Goal: Task Accomplishment & Management: Manage account settings

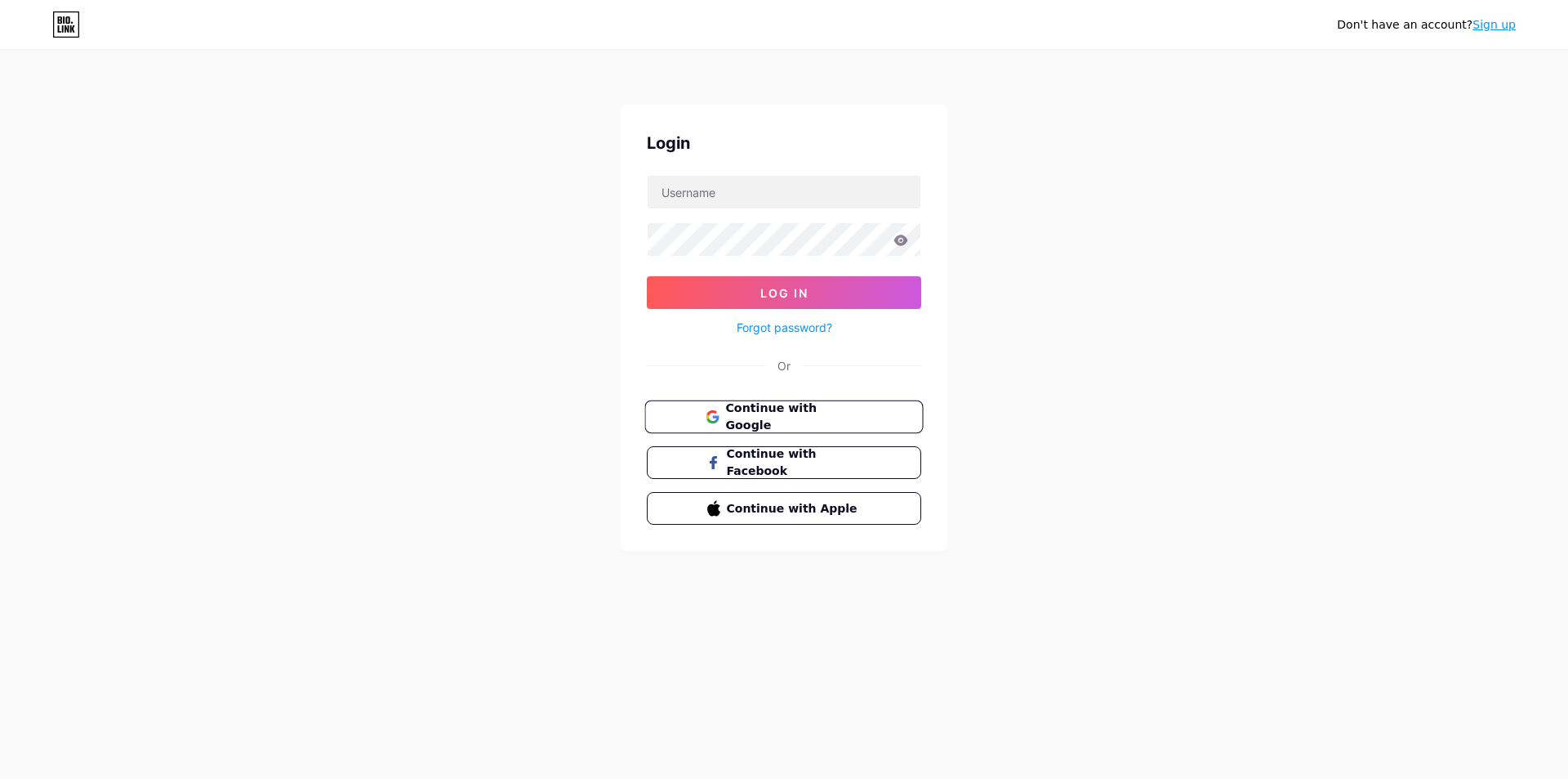
click at [795, 415] on span "Continue with Google" at bounding box center [794, 417] width 137 height 35
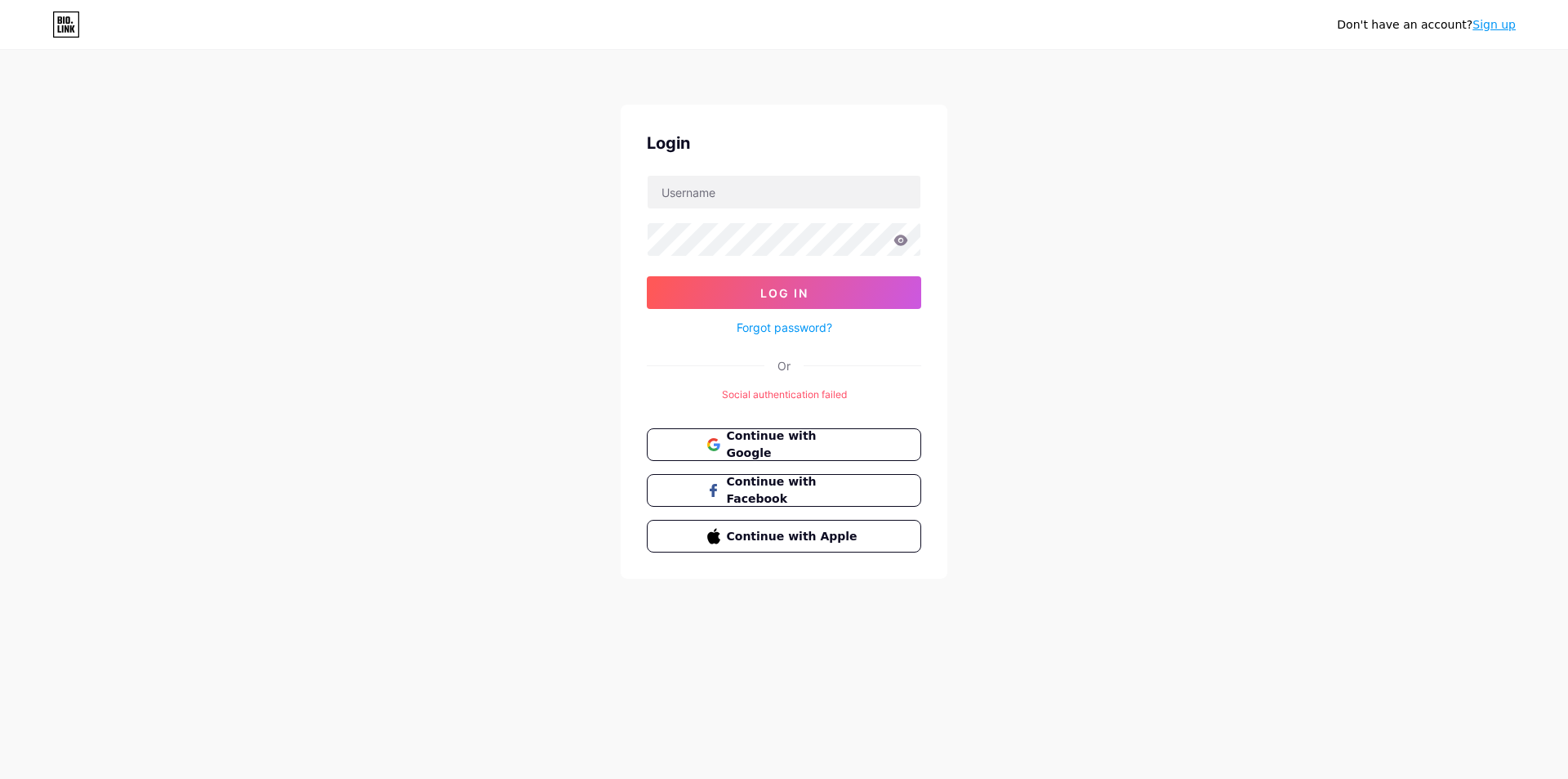
click at [1498, 25] on link "Sign up" at bounding box center [1495, 25] width 43 height 13
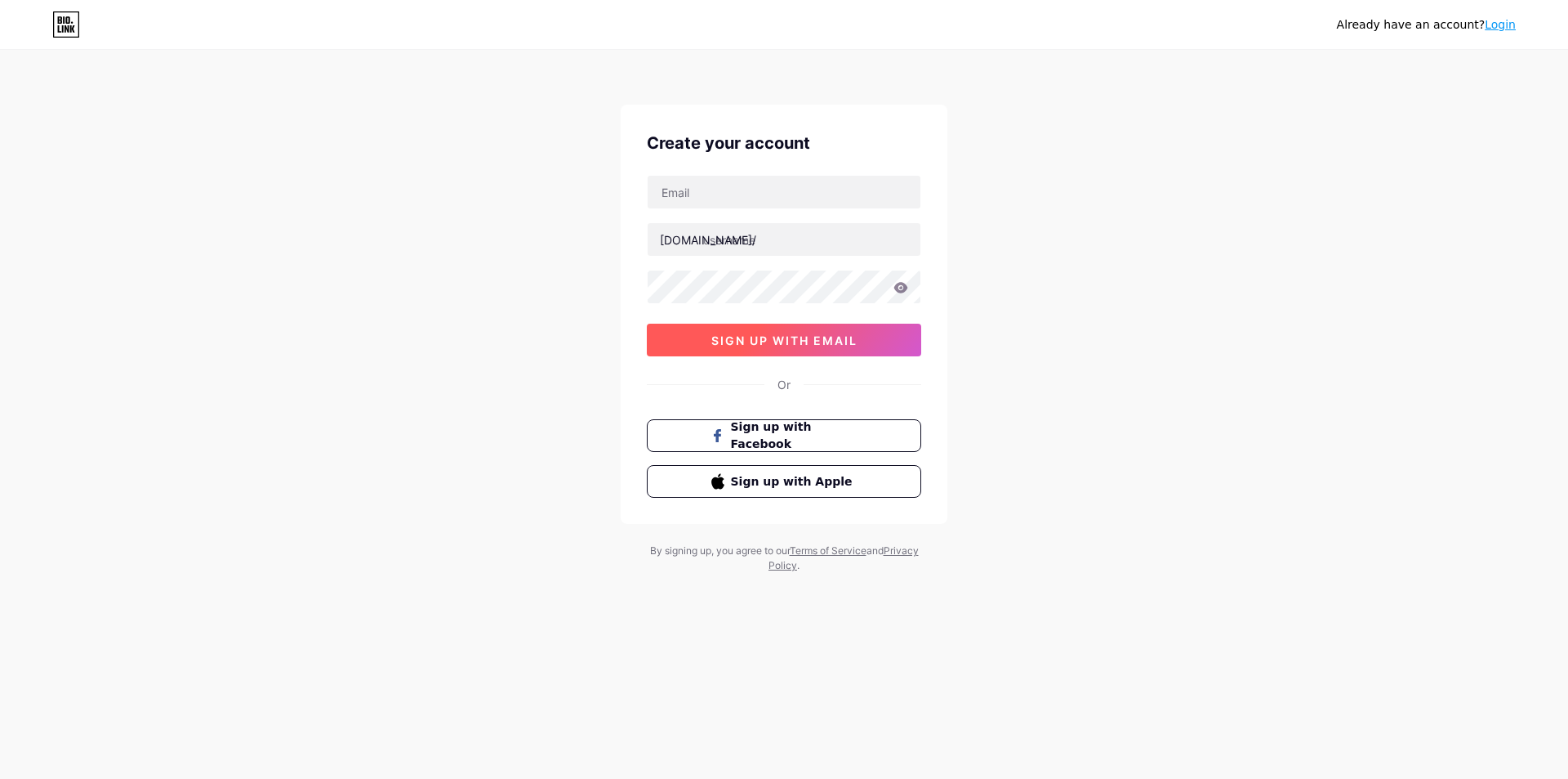
click at [820, 337] on span "sign up with email" at bounding box center [784, 340] width 147 height 14
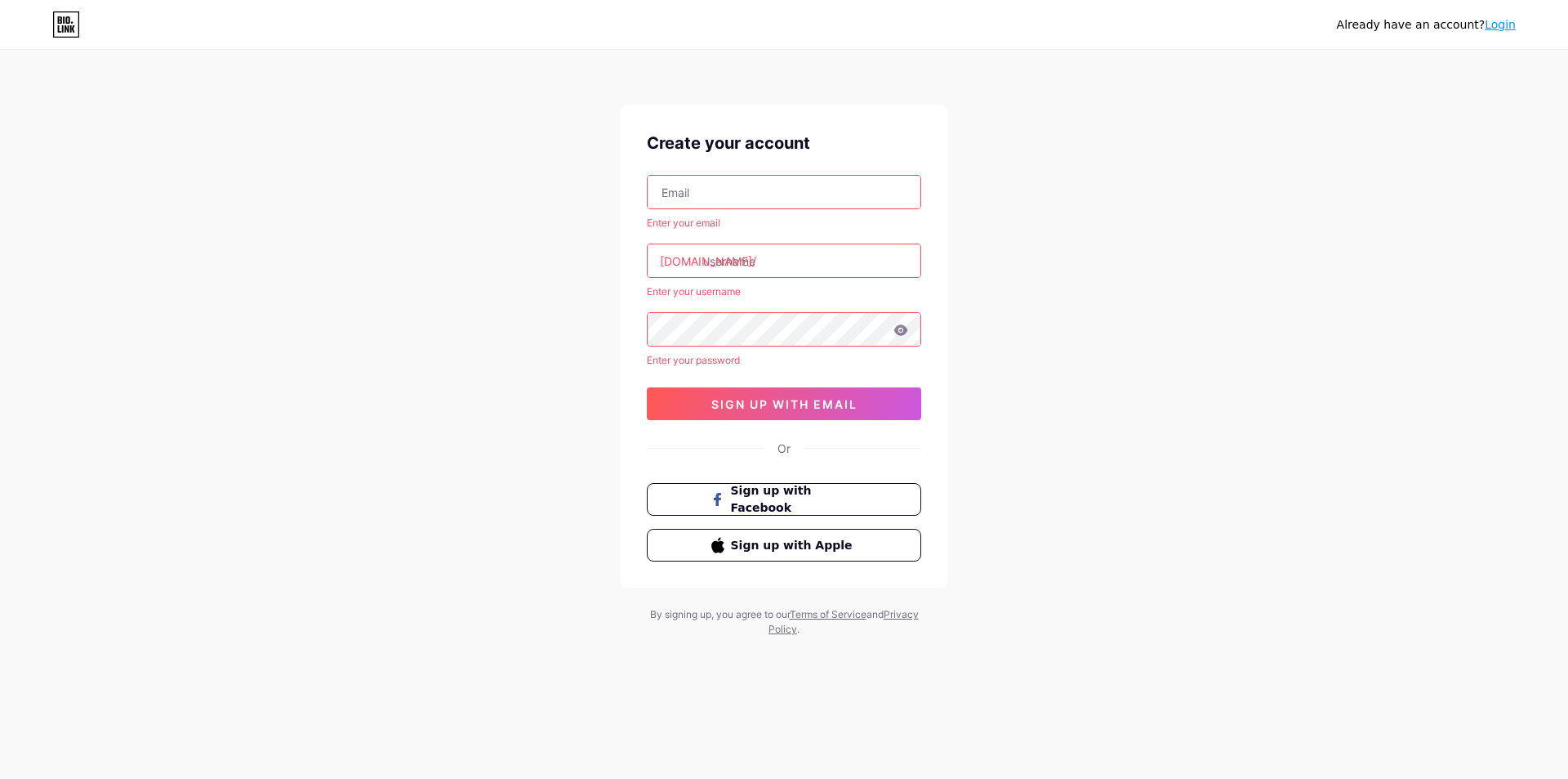
click at [734, 193] on input "text" at bounding box center [784, 192] width 273 height 32
type input "[EMAIL_ADDRESS][DOMAIN_NAME]"
click at [784, 255] on input "text" at bounding box center [784, 260] width 273 height 32
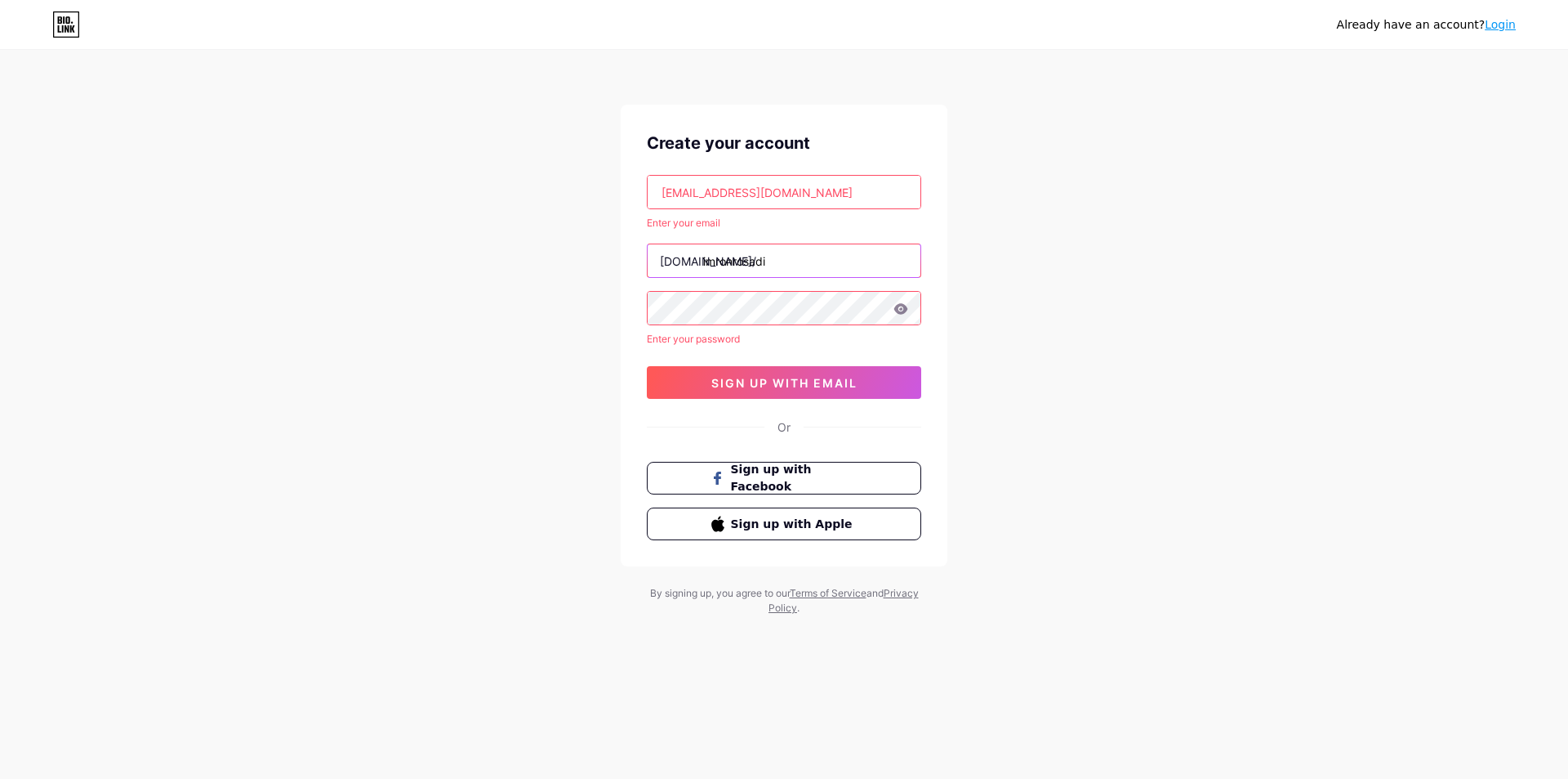
type input "imronrosadi"
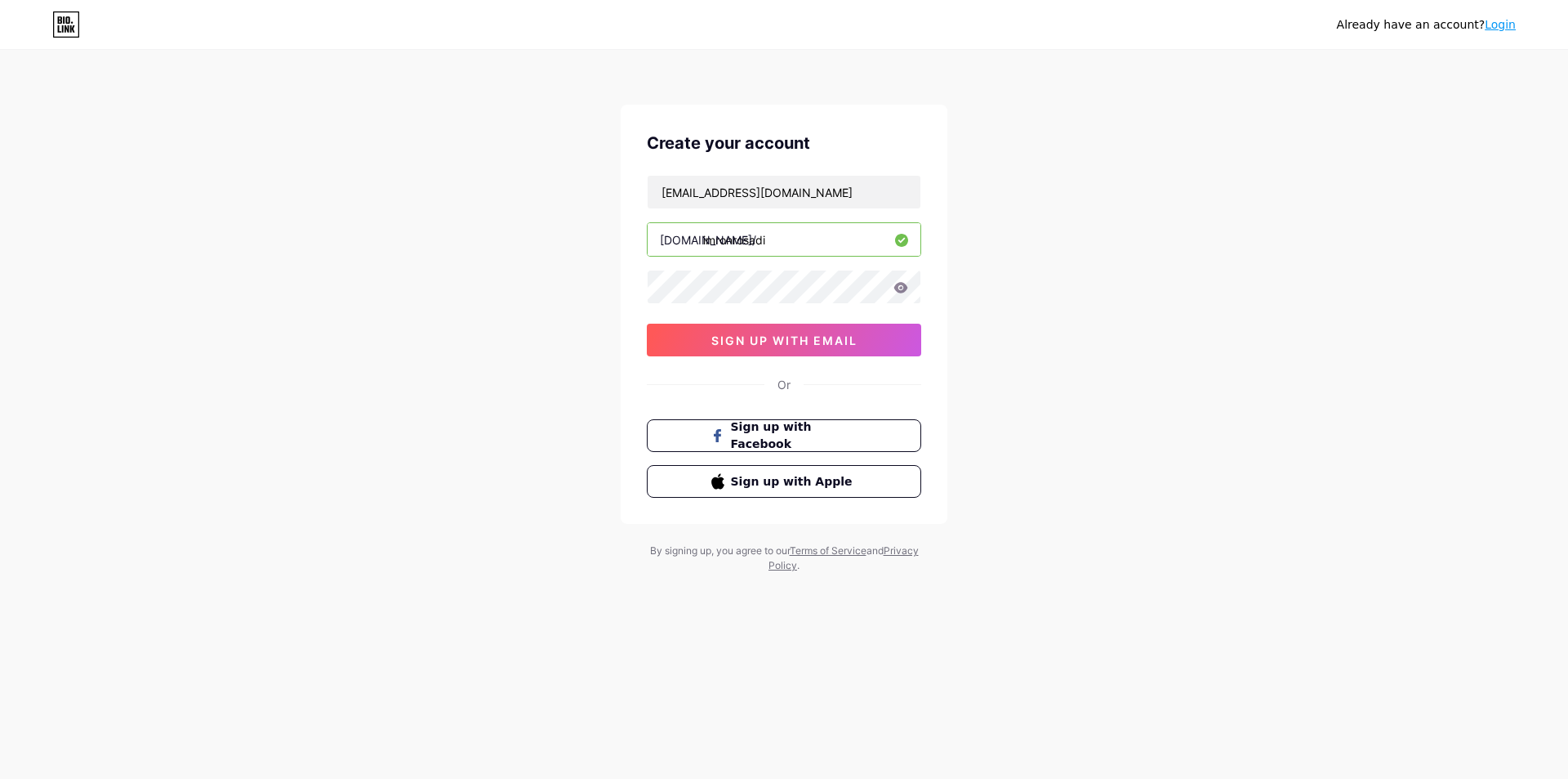
click at [816, 308] on div "rirosadiimron@gmail.com bio.link/ imronrosadi sign up with email" at bounding box center [784, 266] width 275 height 182
click at [902, 285] on icon at bounding box center [901, 287] width 15 height 12
click at [481, 283] on div "Already have an account? Login Create your account rirosadiimron@gmail.com bio.…" at bounding box center [784, 312] width 1568 height 625
click at [831, 341] on span "sign up with email" at bounding box center [784, 340] width 147 height 14
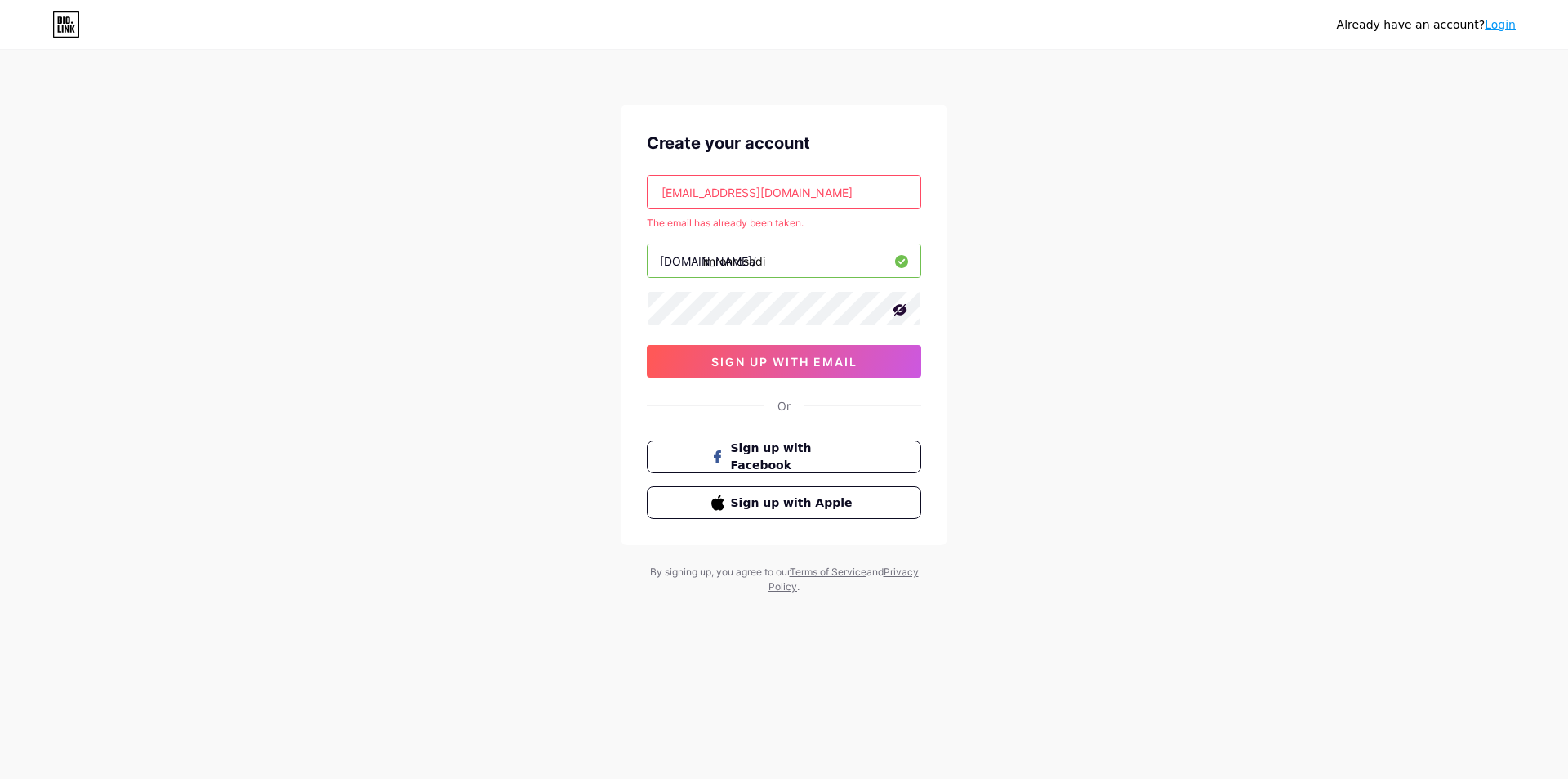
click at [1501, 35] on div "Already have an account? Login" at bounding box center [1426, 24] width 179 height 26
click at [1501, 25] on link "Login" at bounding box center [1500, 25] width 31 height 13
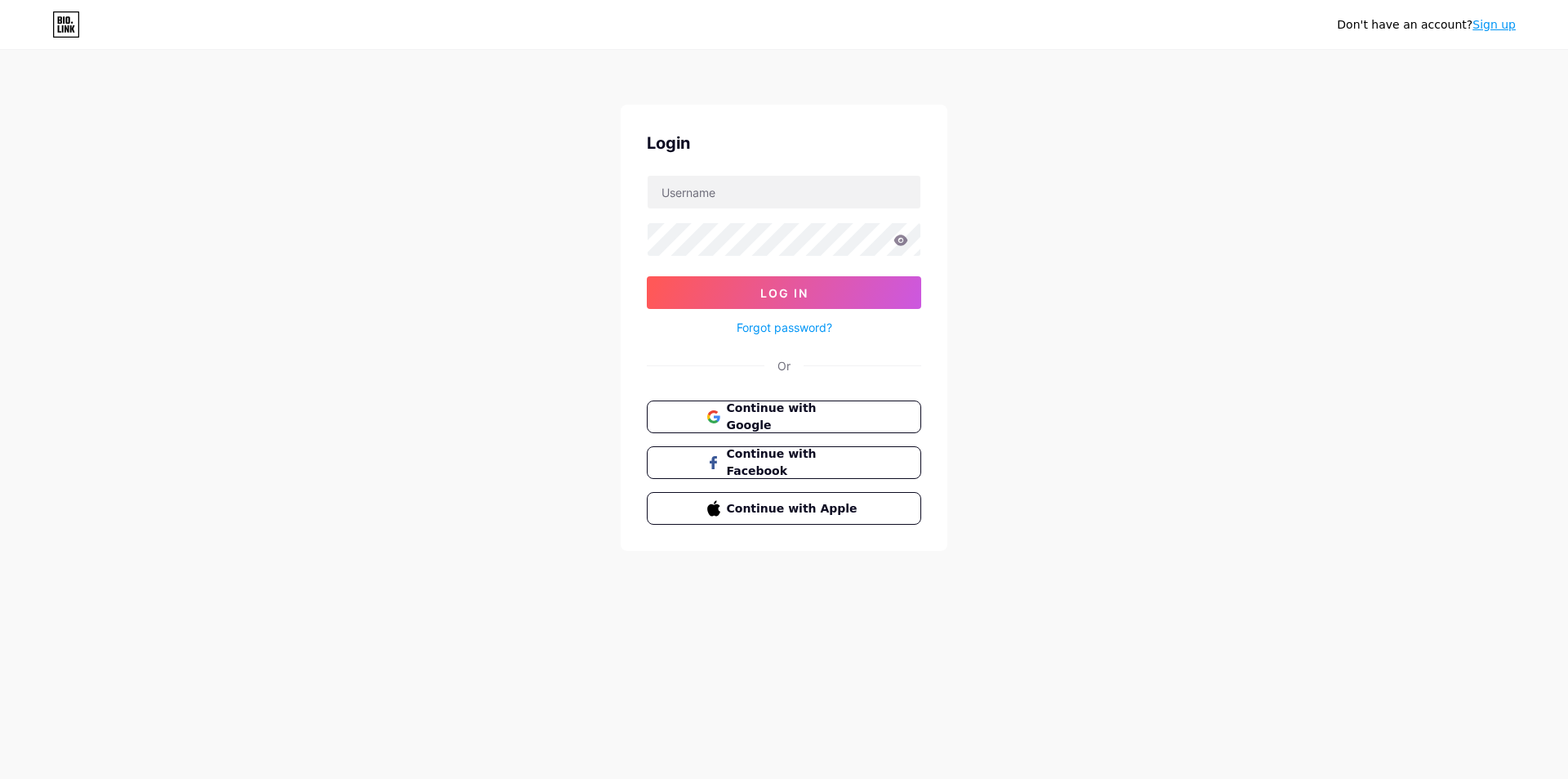
click at [781, 323] on link "Forgot password?" at bounding box center [784, 327] width 96 height 17
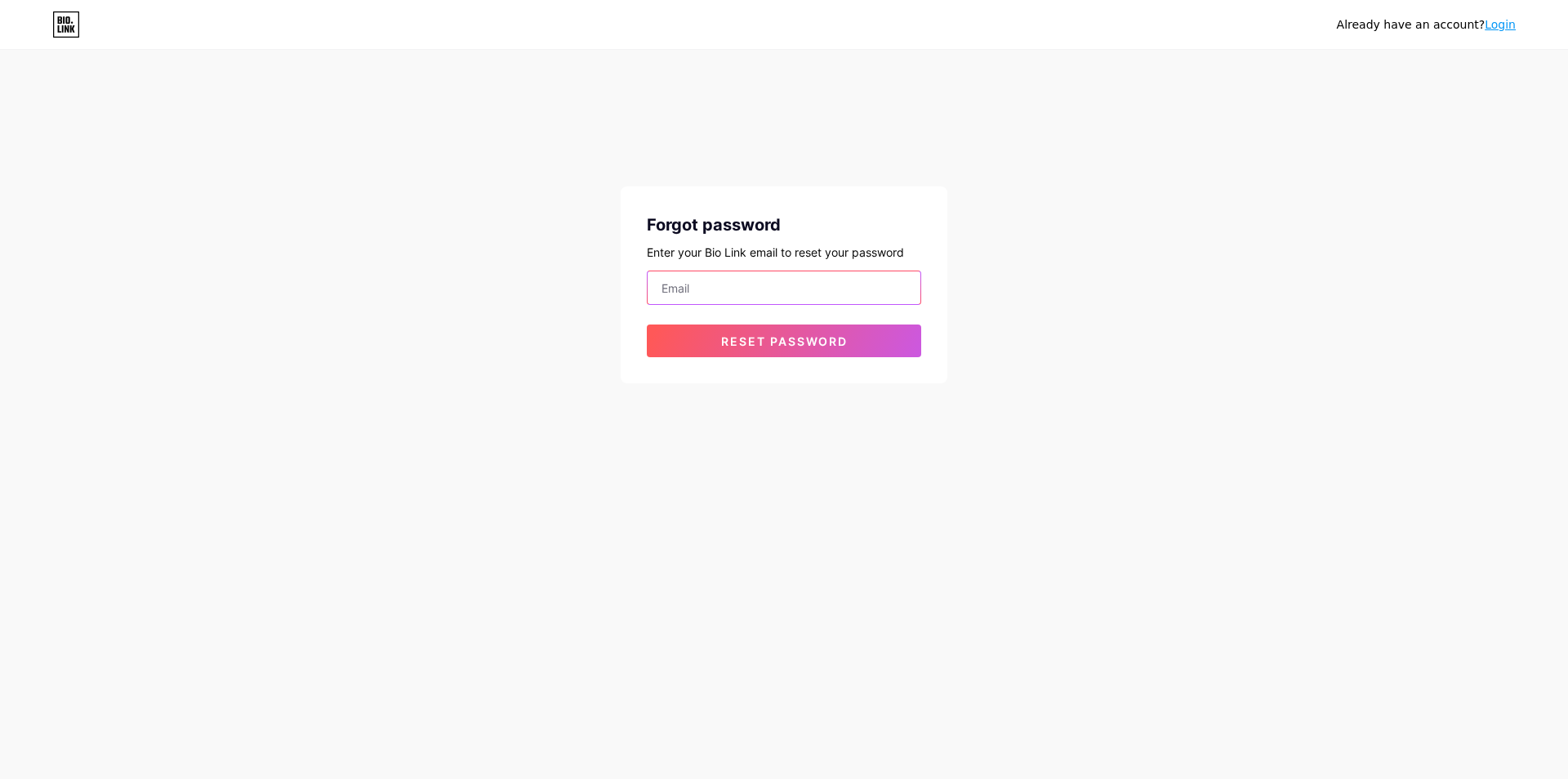
click at [759, 297] on input "email" at bounding box center [784, 287] width 273 height 32
type input "rirosadiimron@gmail.com"
click at [775, 343] on span "Reset password" at bounding box center [784, 341] width 127 height 14
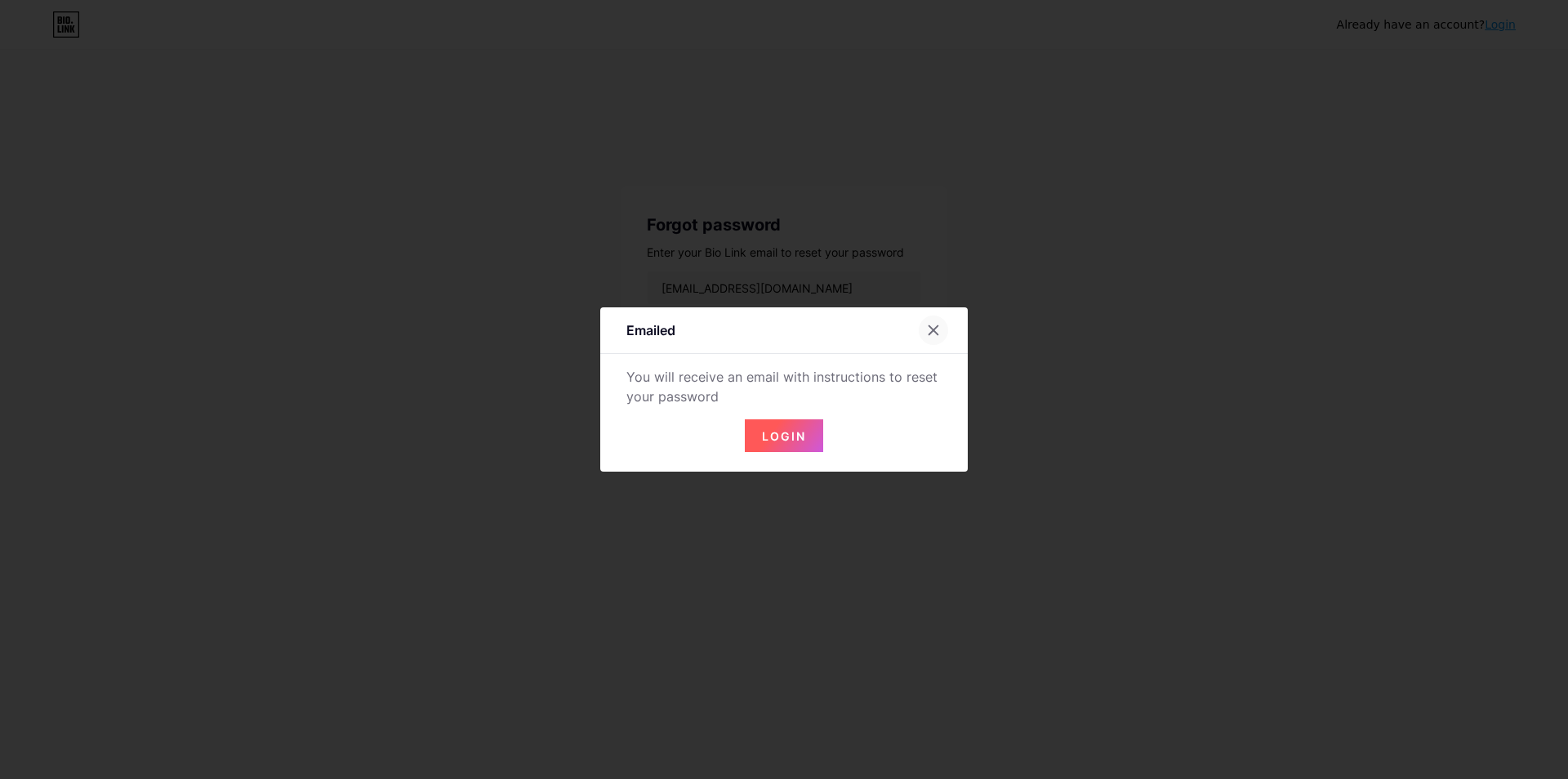
click at [927, 330] on icon at bounding box center [933, 330] width 13 height 13
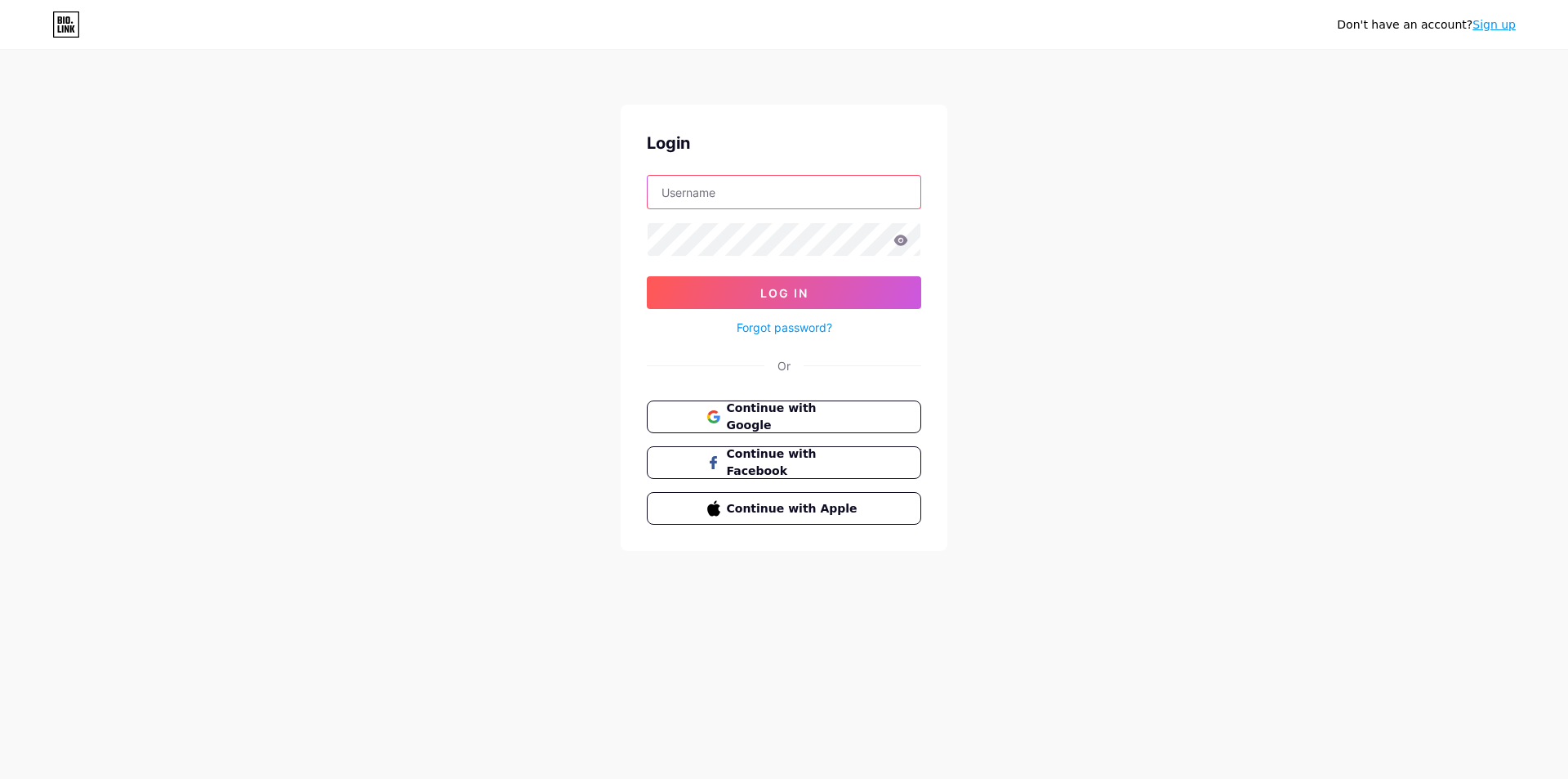
type input "rirosadiimron@gmail.com"
click at [598, 247] on div "Don't have an account? Sign up Login rirosadiimron@gmail.com Log In Forgot pass…" at bounding box center [784, 302] width 1568 height 603
drag, startPoint x: 548, startPoint y: 323, endPoint x: 568, endPoint y: 318, distance: 20.6
click at [551, 322] on div "Don't have an account? Sign up Login rirosadiimron@gmail.com Log In Forgot pass…" at bounding box center [784, 302] width 1568 height 603
click at [703, 303] on button "Log In" at bounding box center [784, 292] width 275 height 32
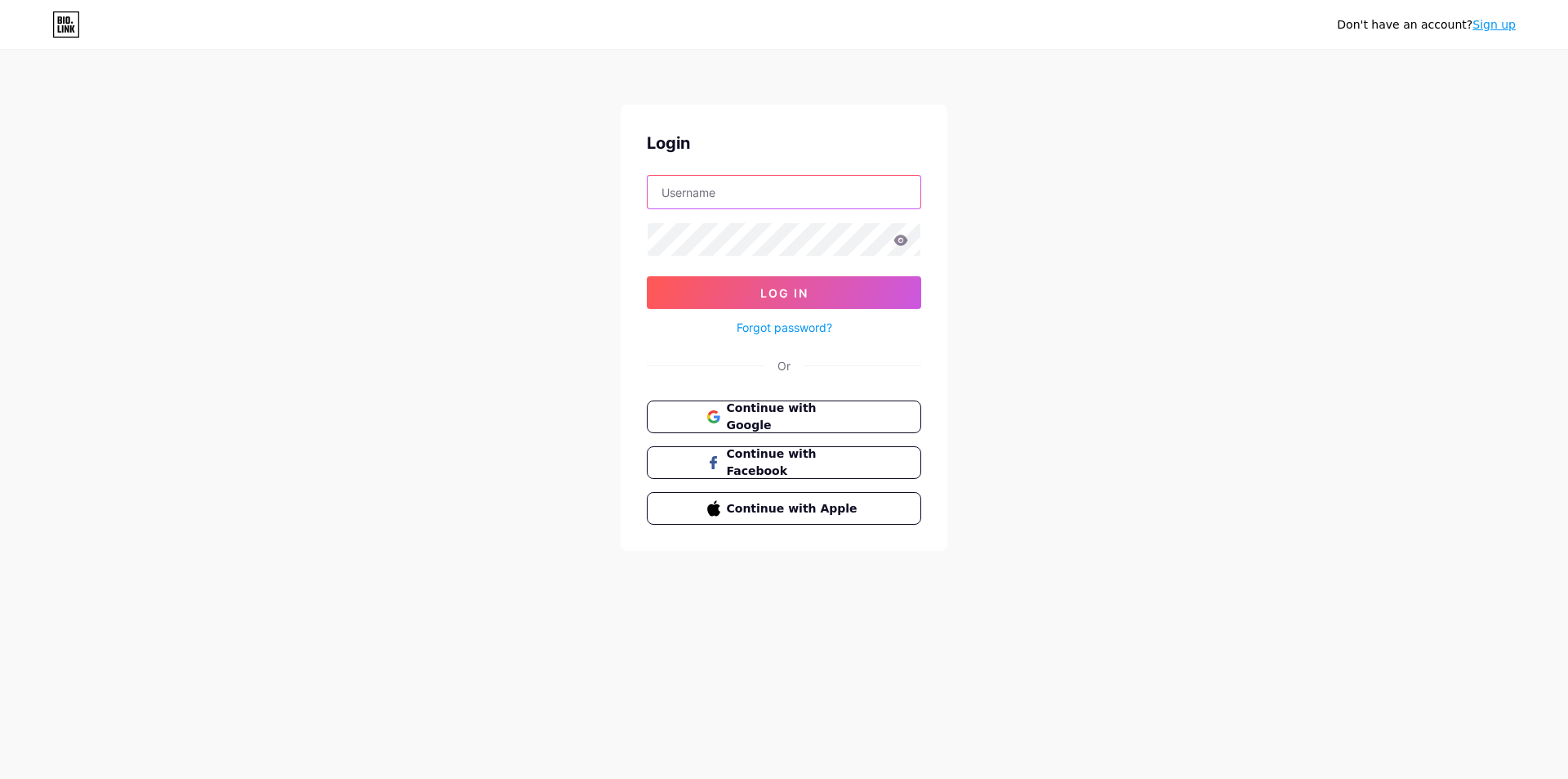
click at [762, 196] on input "text" at bounding box center [784, 192] width 273 height 32
type input "rirosadiimron@gmail.com"
click at [774, 287] on span "Log In" at bounding box center [784, 292] width 48 height 14
click at [898, 198] on input "text" at bounding box center [784, 192] width 273 height 32
type input "rirosadiimron@gmail.com"
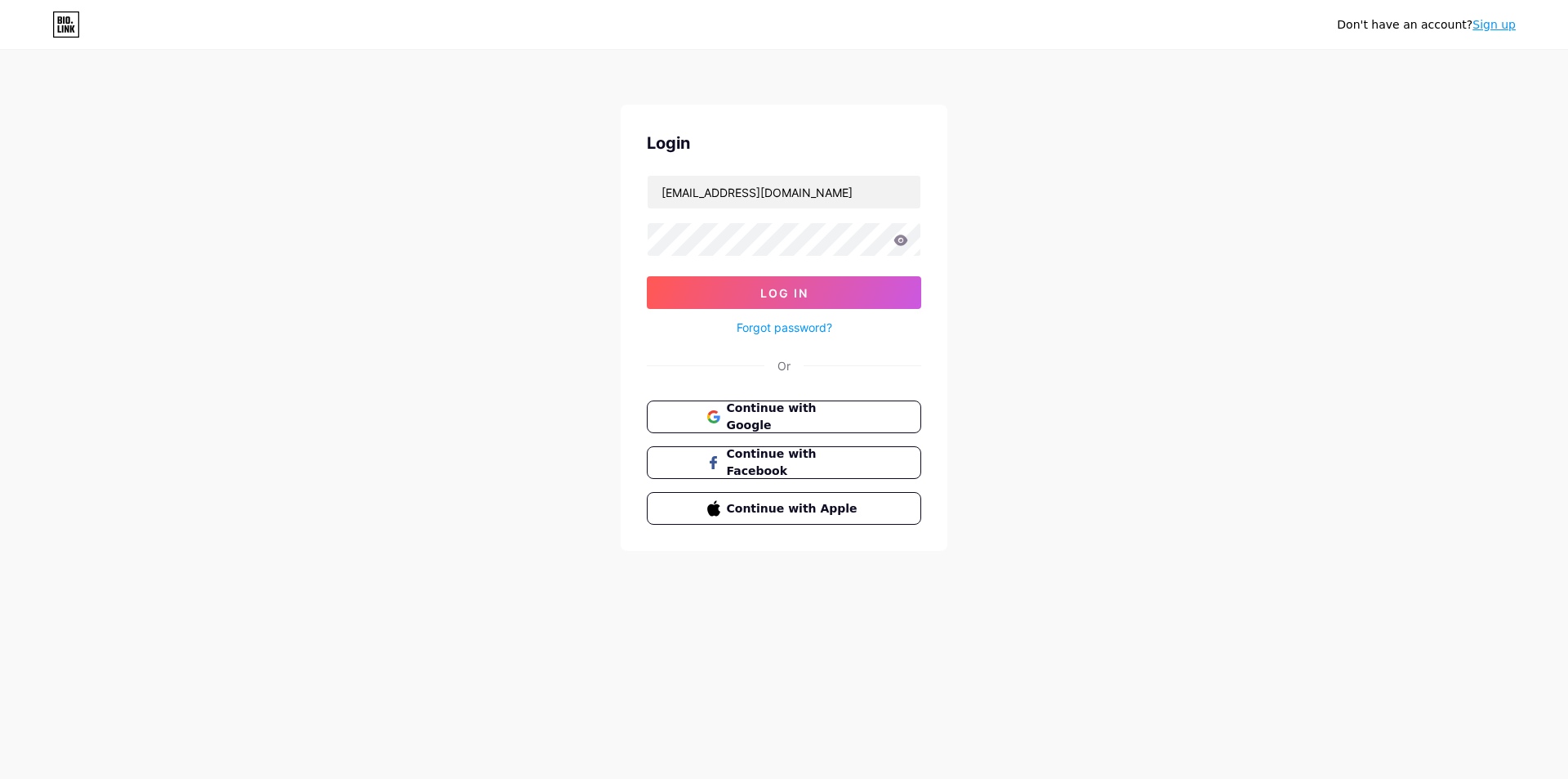
click at [898, 240] on icon at bounding box center [901, 241] width 15 height 12
click at [905, 240] on icon at bounding box center [901, 240] width 14 height 11
click at [1054, 225] on div "Don't have an account? Sign up Login rirosadiimron@gmail.com Log In Forgot pass…" at bounding box center [784, 302] width 1568 height 603
click at [839, 295] on button "Log In" at bounding box center [784, 292] width 275 height 32
type input "rirosadiimron@gmail.com"
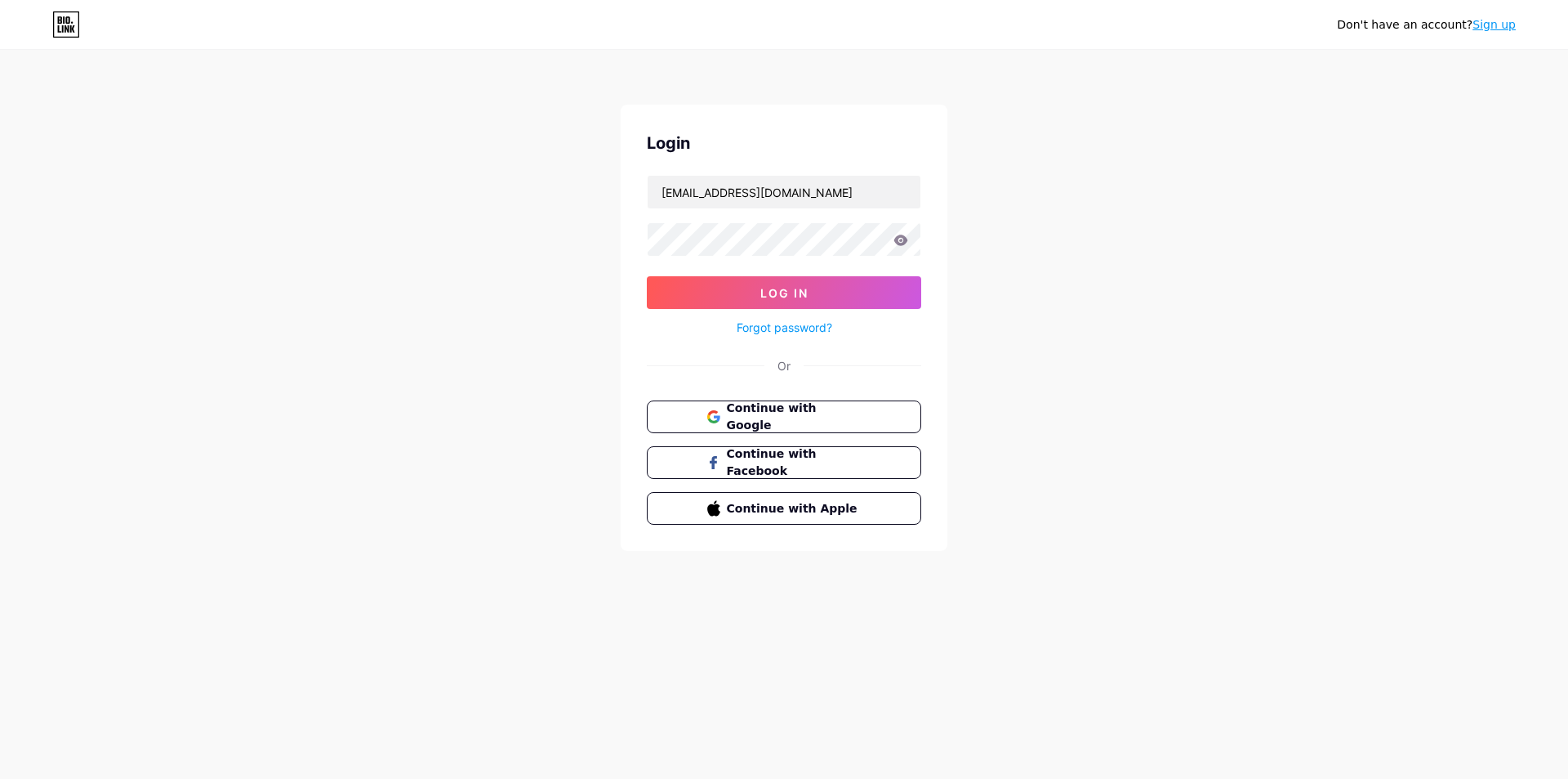
click at [839, 295] on button "Log In" at bounding box center [784, 292] width 275 height 32
click at [826, 417] on span "Continue with Google" at bounding box center [794, 417] width 137 height 35
type input "[EMAIL_ADDRESS][DOMAIN_NAME]"
click at [843, 288] on button "Log In" at bounding box center [784, 292] width 275 height 32
click at [0, 209] on div "Don't have an account? Sign up Login [EMAIL_ADDRESS][DOMAIN_NAME] Log In Forgot…" at bounding box center [784, 302] width 1568 height 603
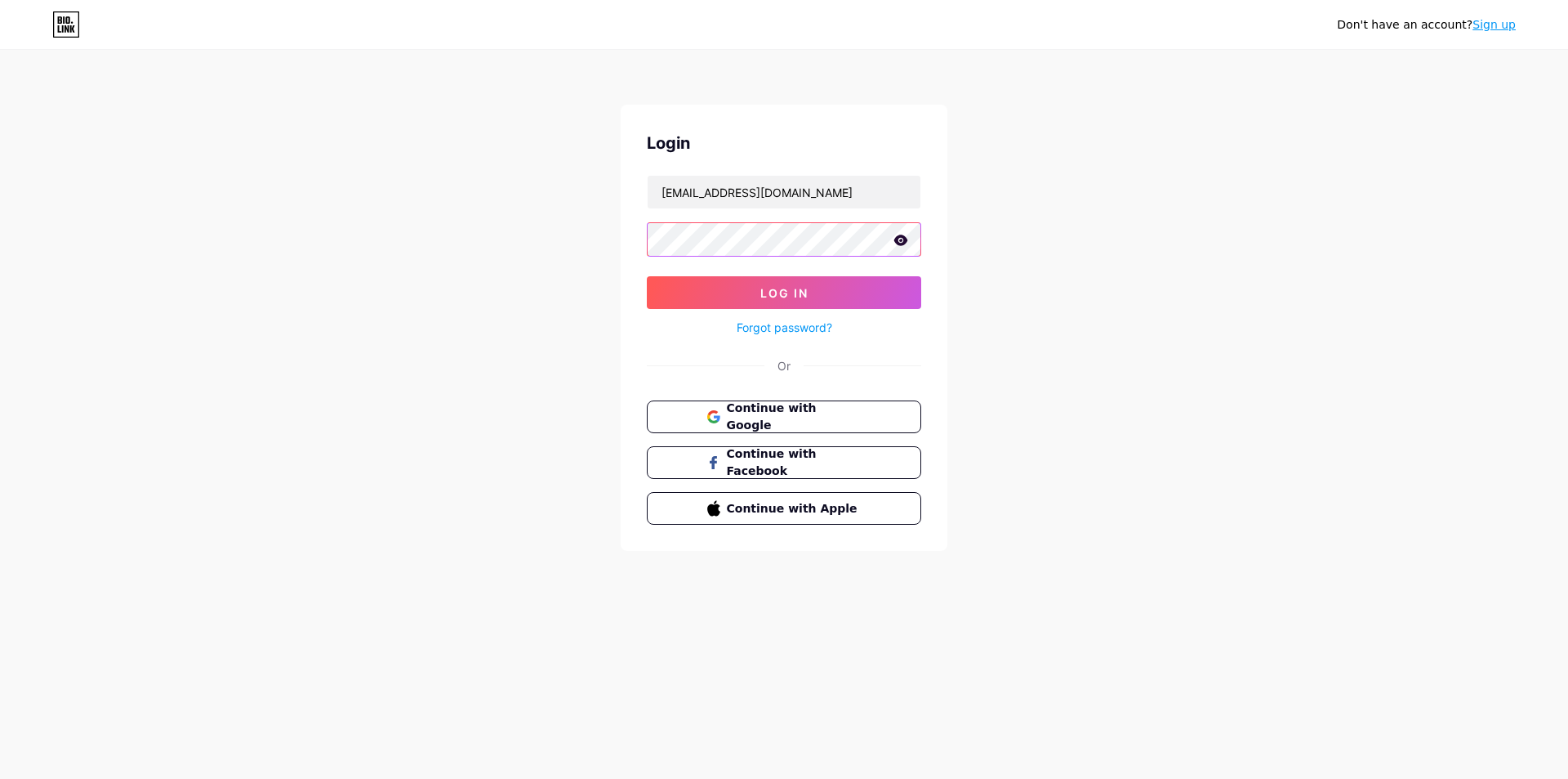
click at [647, 277] on button "Log In" at bounding box center [784, 292] width 275 height 32
type input "[EMAIL_ADDRESS][DOMAIN_NAME]"
click at [72, 22] on icon at bounding box center [72, 22] width 2 height 2
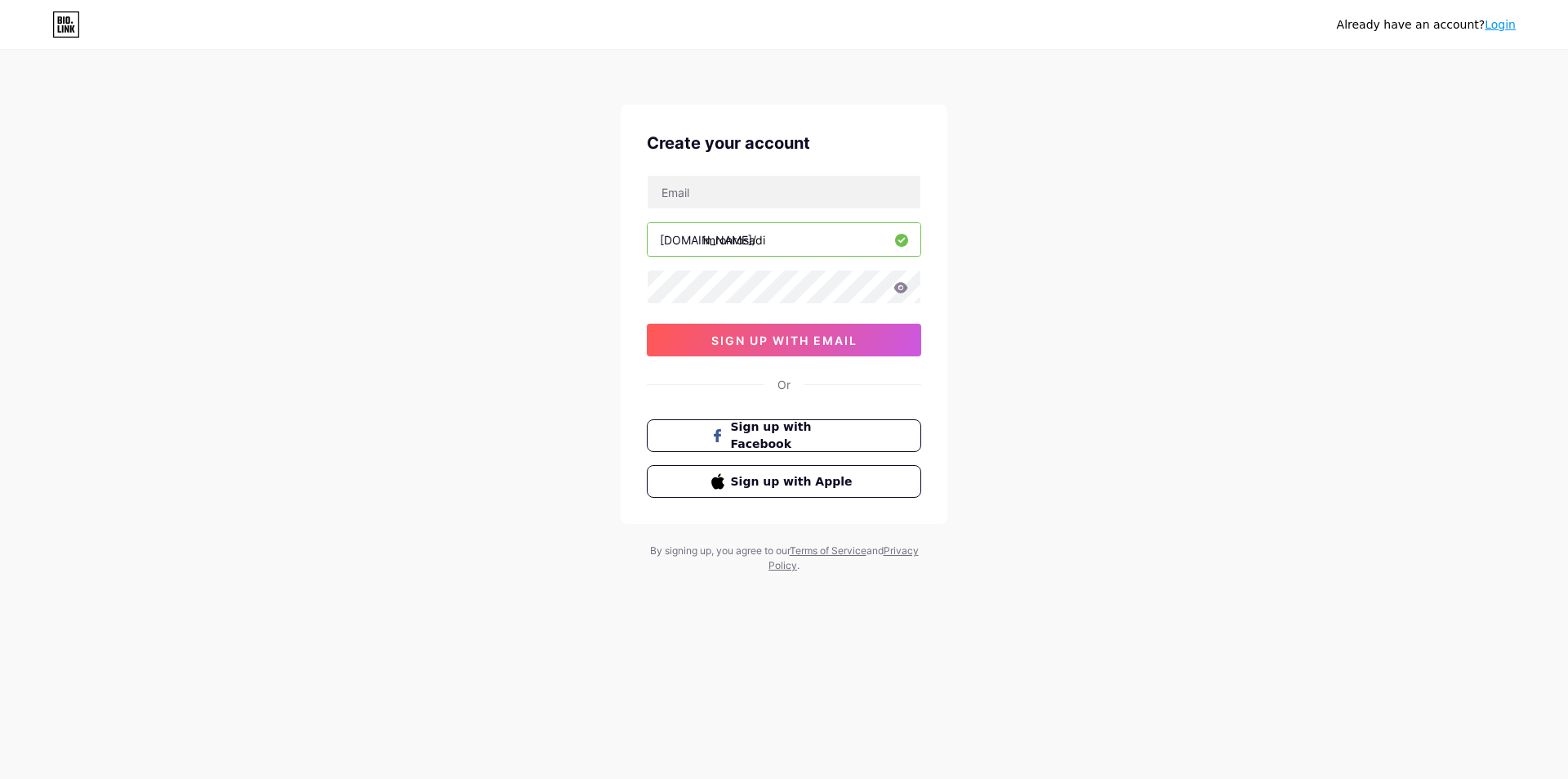
click at [1501, 30] on link "Login" at bounding box center [1500, 25] width 31 height 13
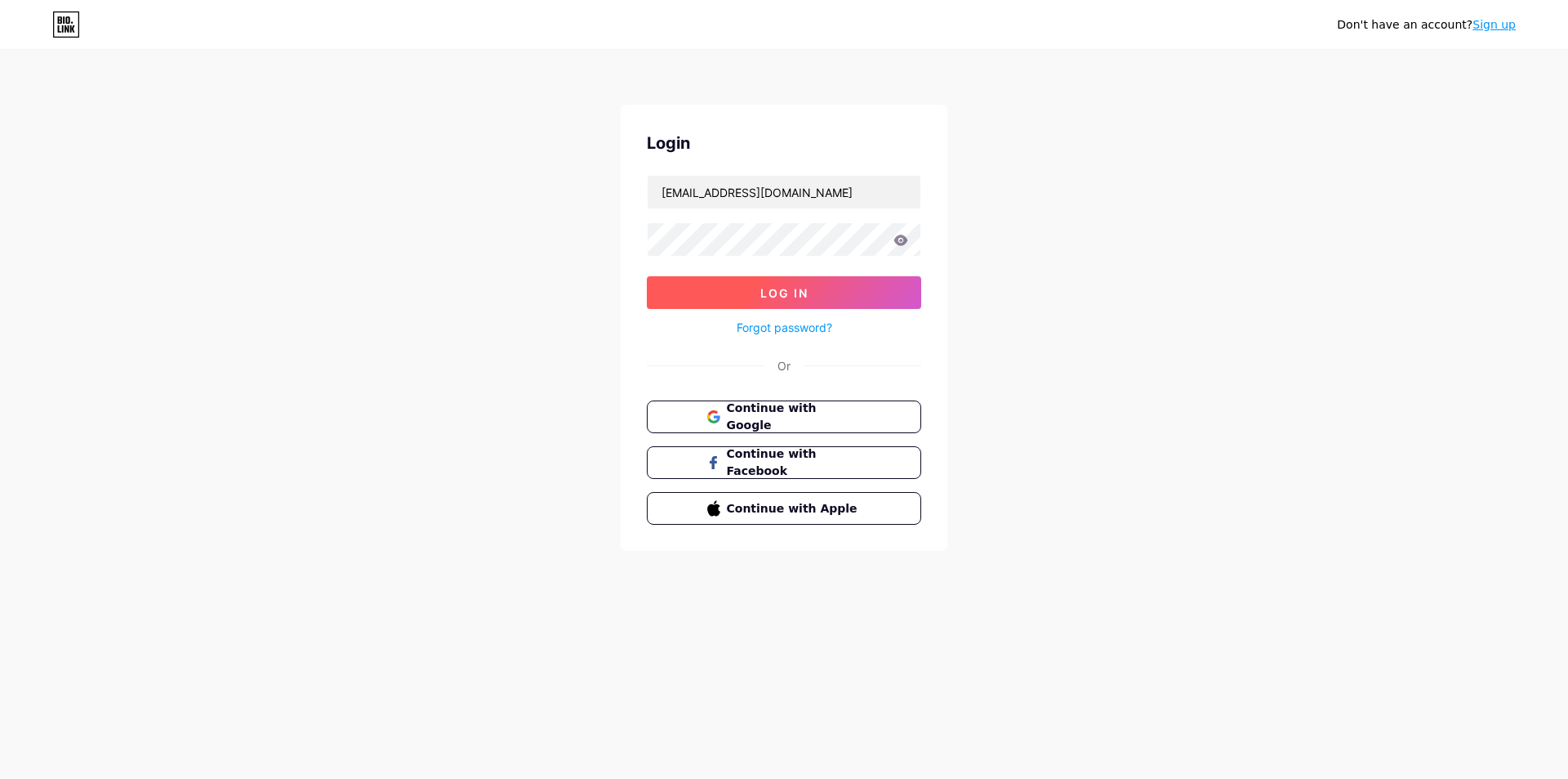
click at [849, 283] on button "Log In" at bounding box center [784, 292] width 275 height 32
